Goal: Find specific page/section: Find specific page/section

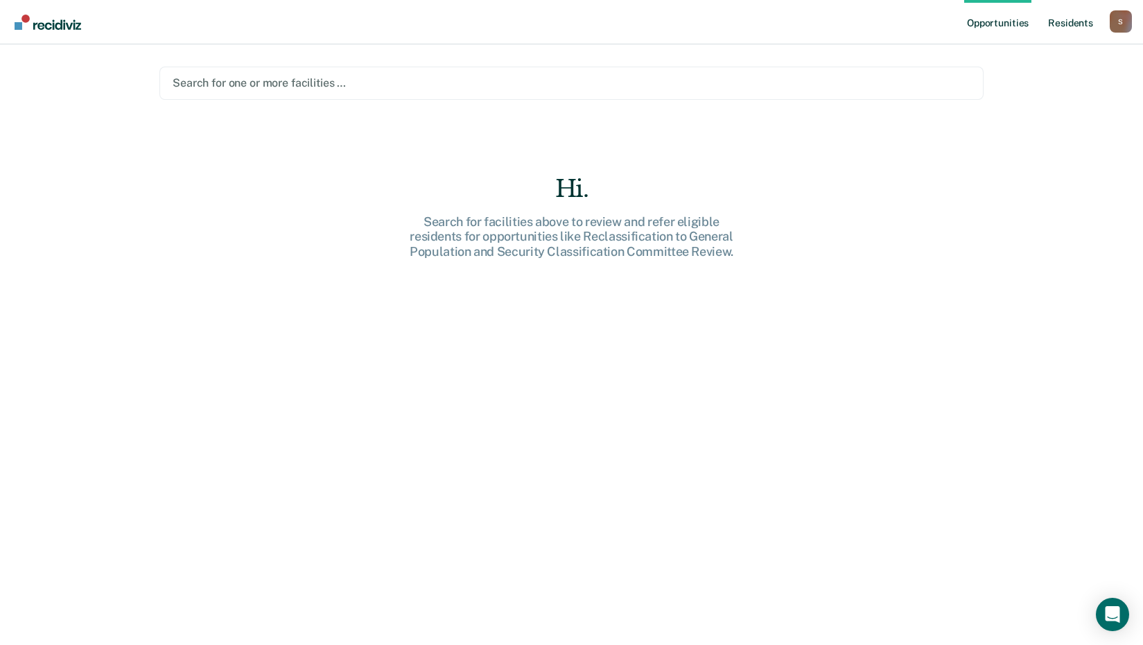
click at [1073, 24] on link "Resident s" at bounding box center [1071, 22] width 51 height 44
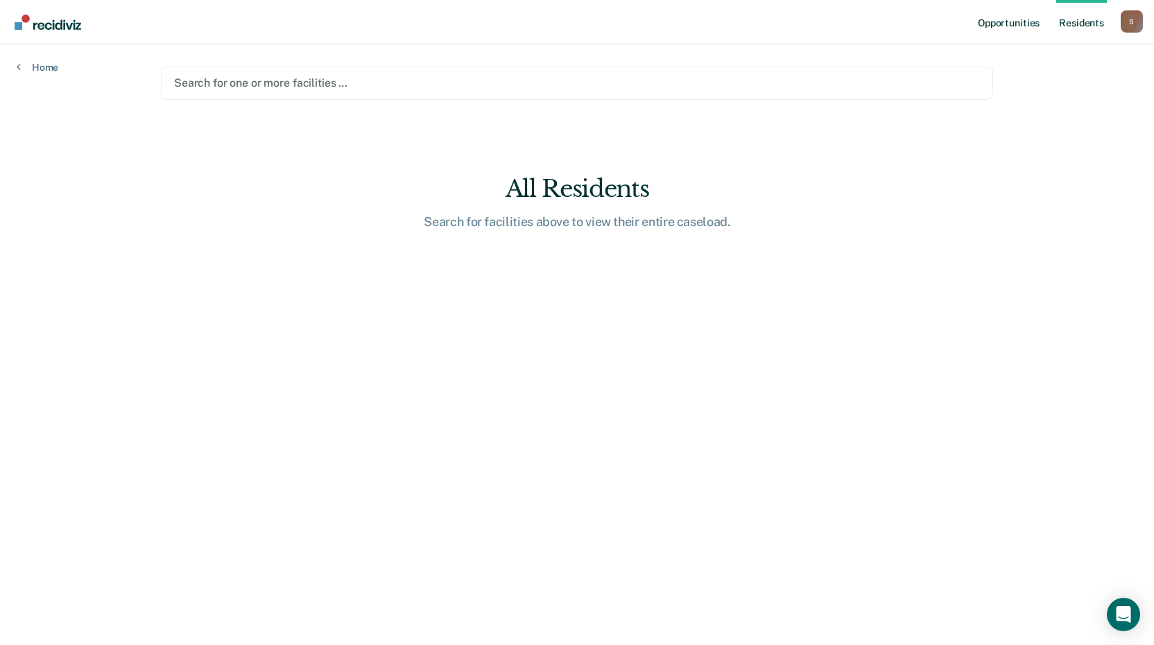
click at [1031, 21] on link "Opportunities" at bounding box center [1008, 22] width 67 height 44
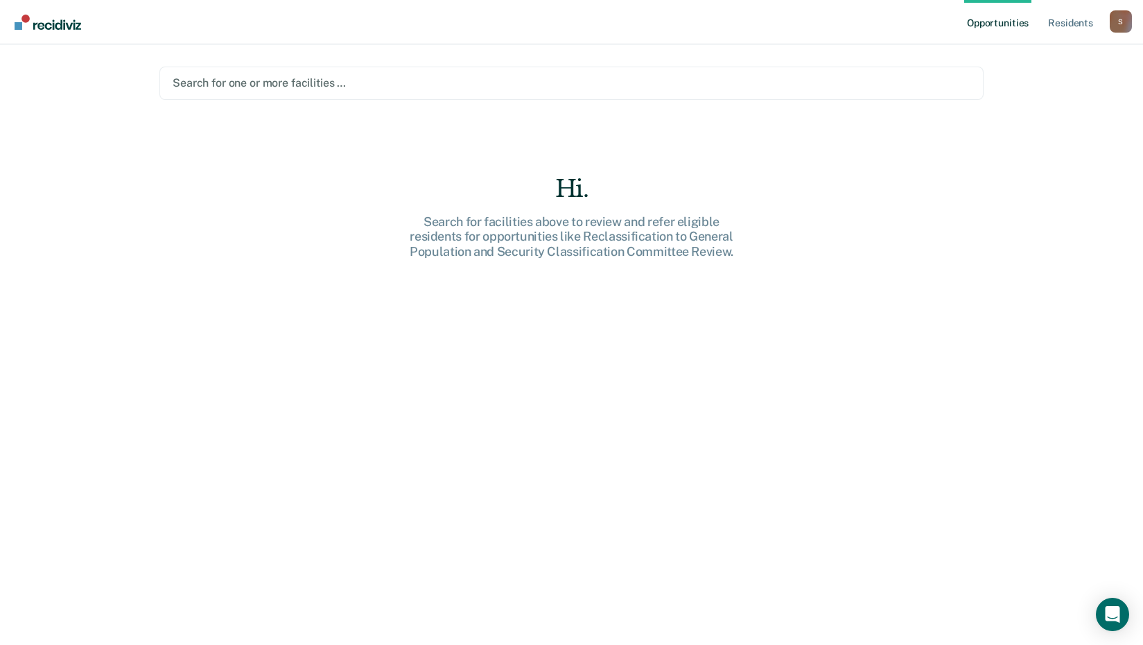
click at [238, 77] on div at bounding box center [572, 83] width 798 height 16
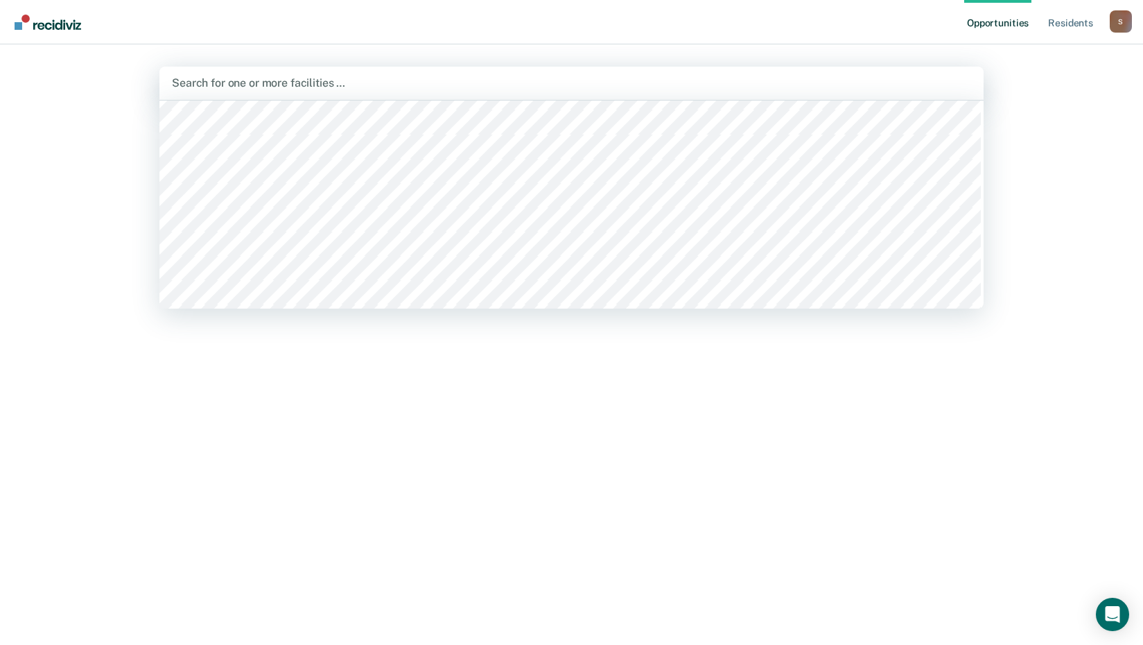
scroll to position [139, 0]
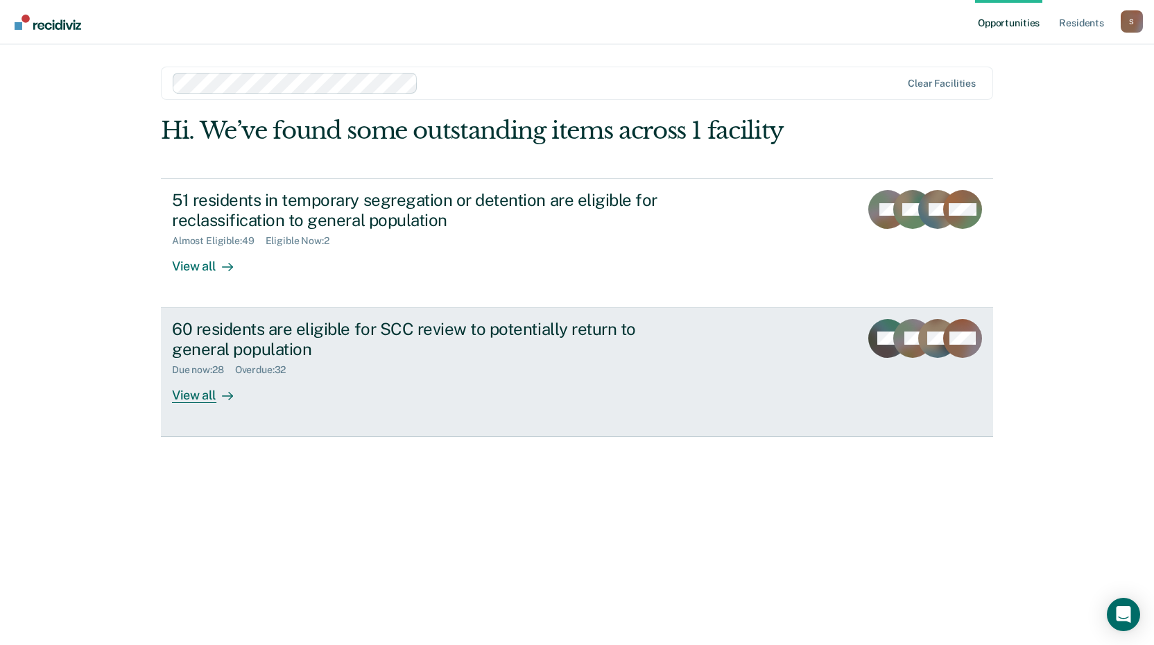
click at [196, 397] on div "View all" at bounding box center [211, 389] width 78 height 27
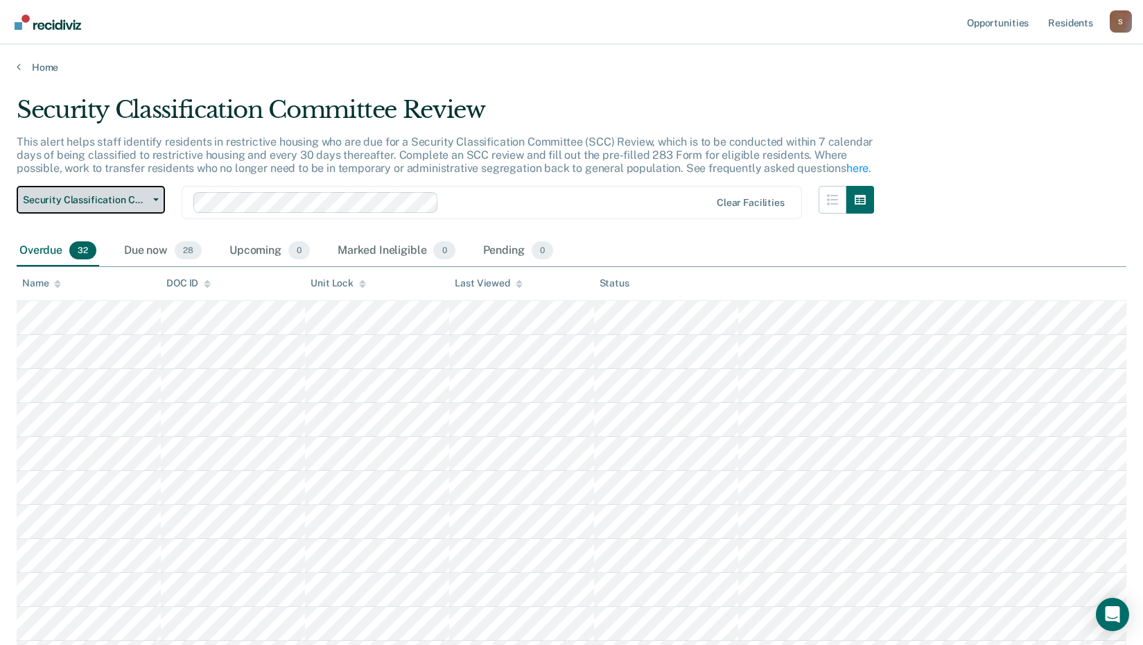
click at [157, 204] on button "Security Classification Committee Review" at bounding box center [91, 200] width 148 height 28
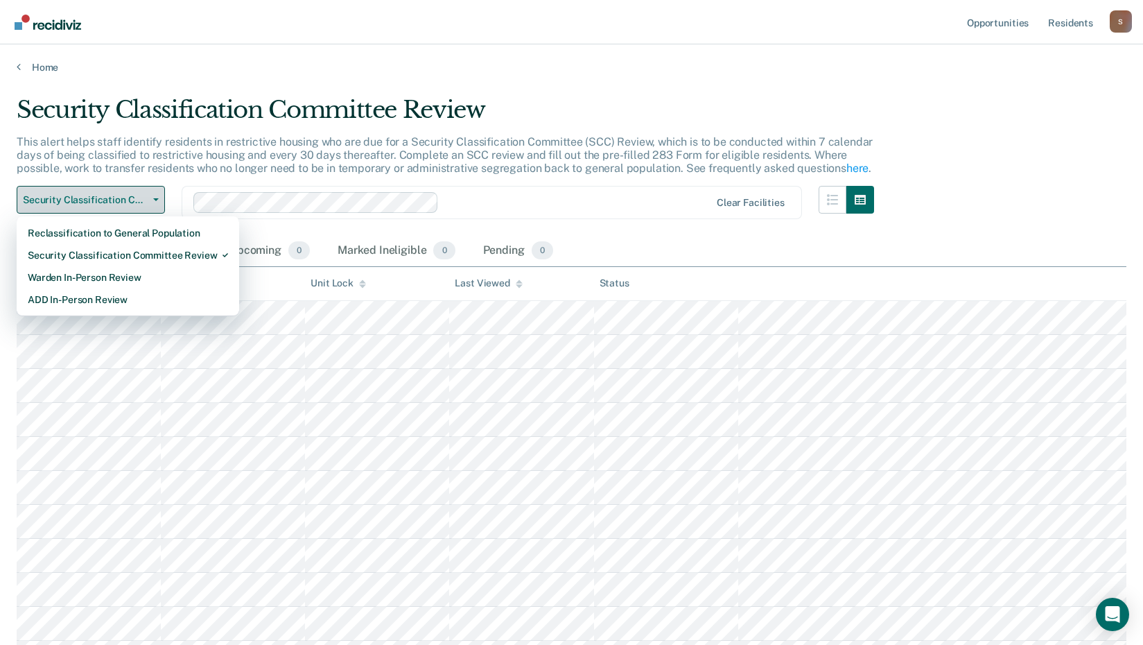
click at [157, 202] on button "Security Classification Committee Review" at bounding box center [91, 200] width 148 height 28
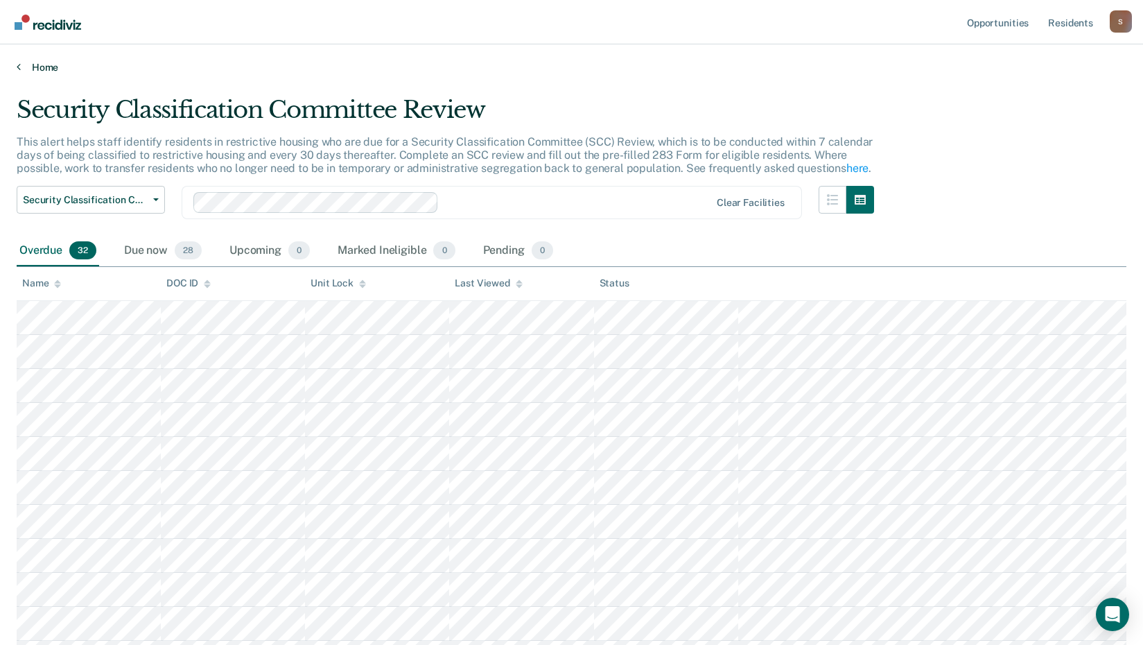
click at [26, 67] on link "Home" at bounding box center [572, 67] width 1110 height 12
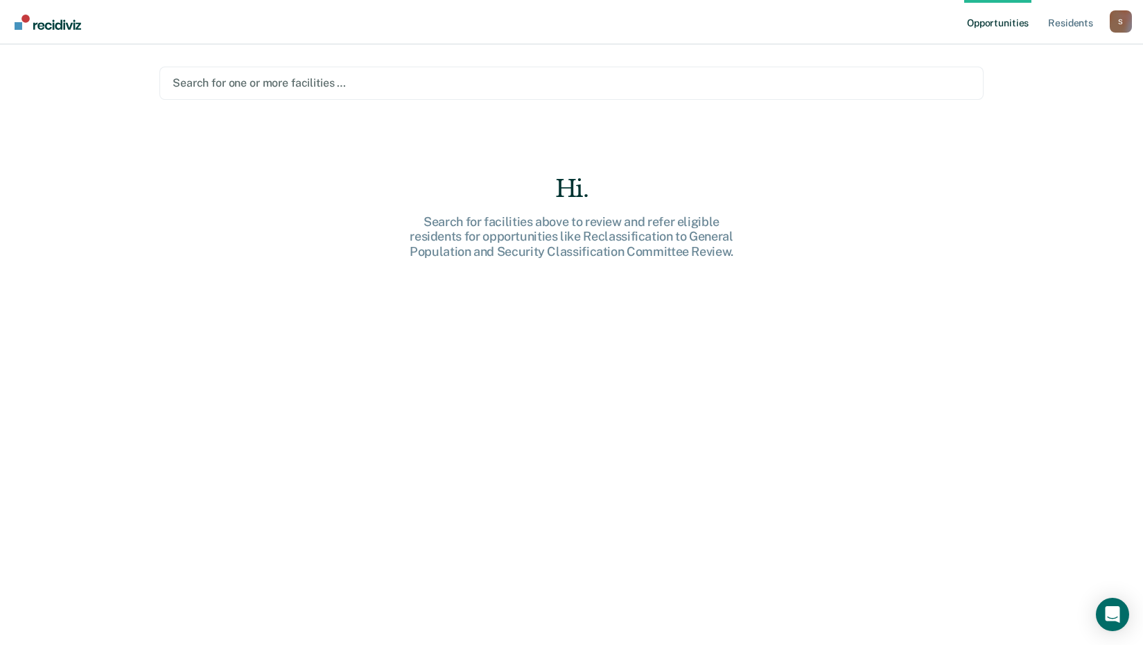
click at [361, 79] on div at bounding box center [572, 83] width 798 height 16
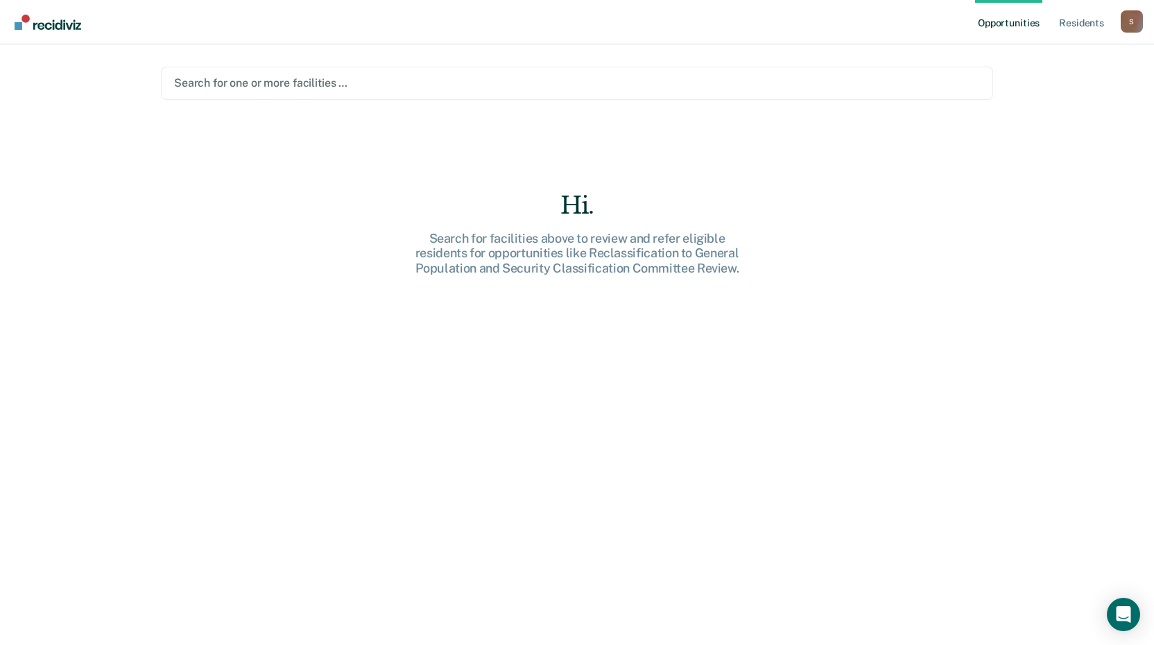
click at [331, 83] on div at bounding box center [577, 83] width 806 height 16
